Goal: Find specific page/section: Find specific page/section

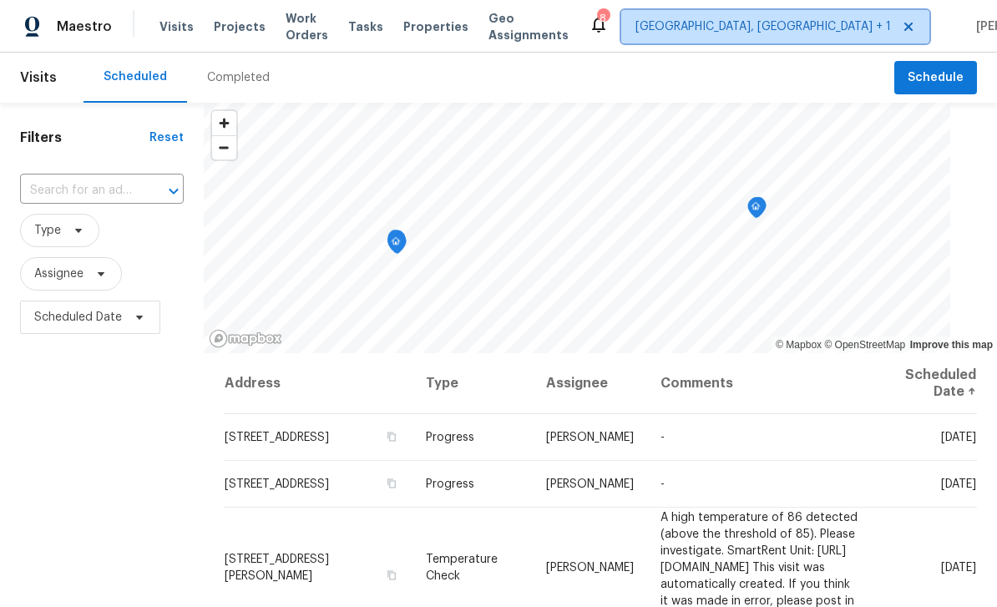
click at [746, 28] on span "[GEOGRAPHIC_DATA], [GEOGRAPHIC_DATA] + 1" at bounding box center [762, 26] width 255 height 17
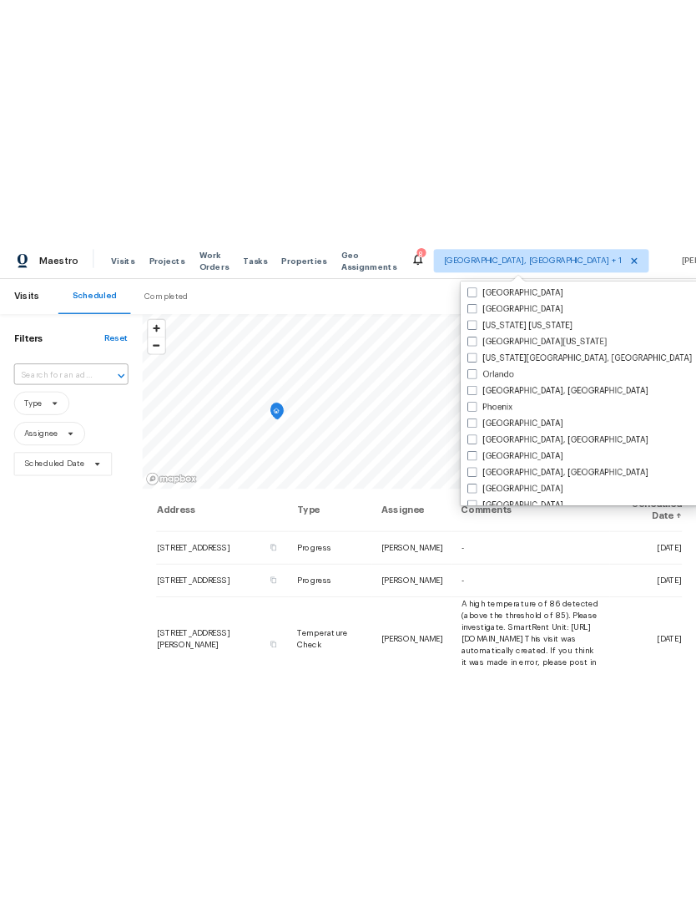
scroll to position [842, 0]
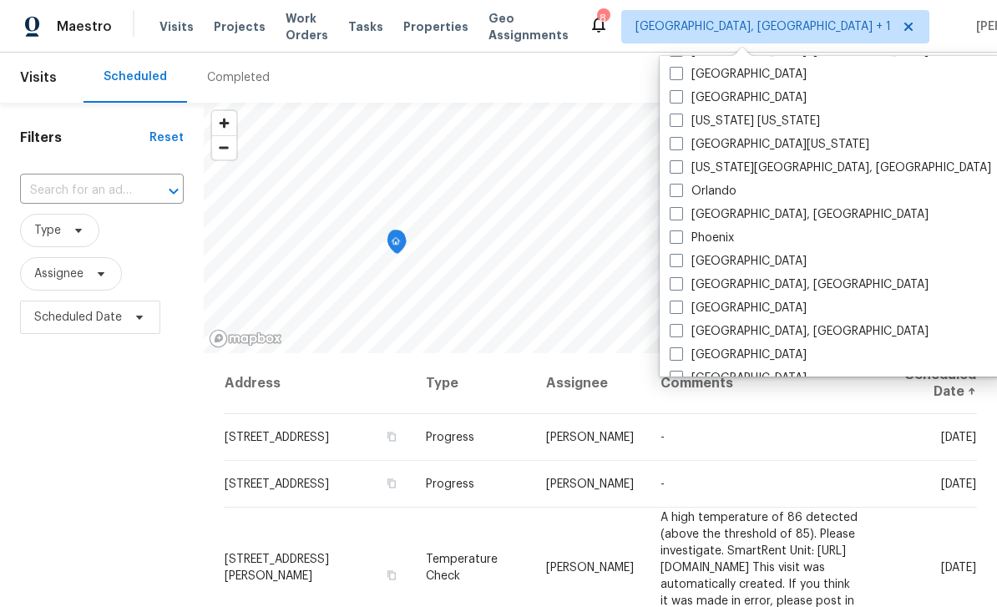
click at [682, 190] on span at bounding box center [676, 190] width 13 height 13
click at [680, 190] on input "Orlando" at bounding box center [675, 188] width 11 height 11
checkbox input "true"
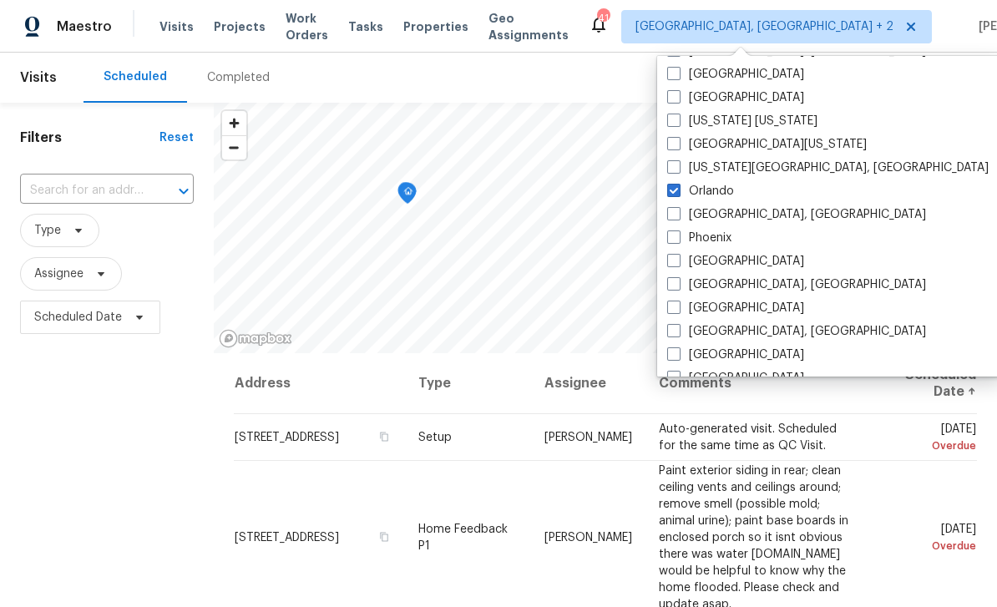
click at [109, 483] on div "Filters Reset ​ Type Assignee Scheduled Date" at bounding box center [107, 471] width 214 height 736
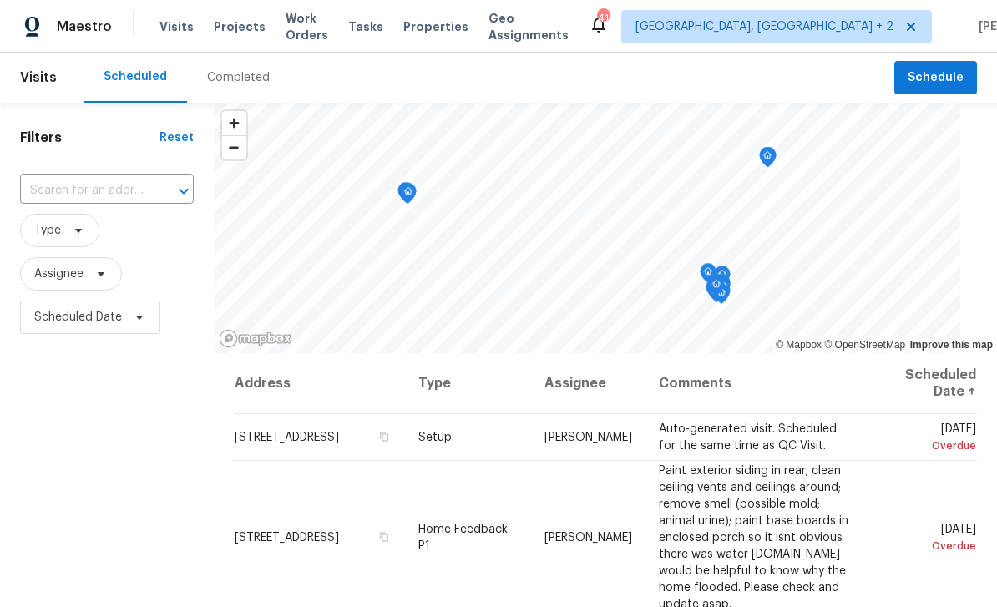
click at [432, 28] on span "Properties" at bounding box center [435, 26] width 65 height 17
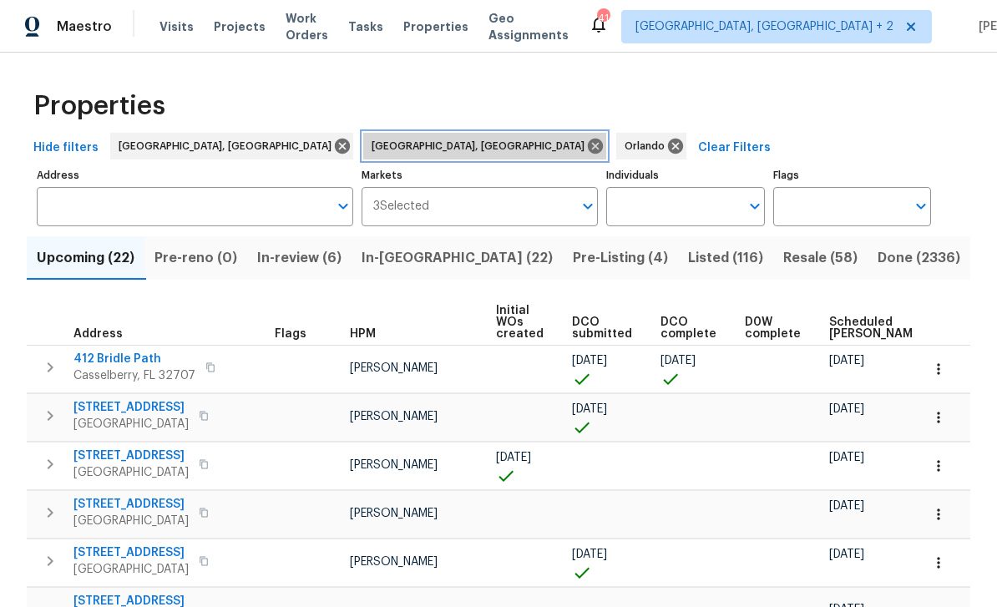
click at [588, 141] on icon at bounding box center [595, 146] width 15 height 15
